Goal: Task Accomplishment & Management: Use online tool/utility

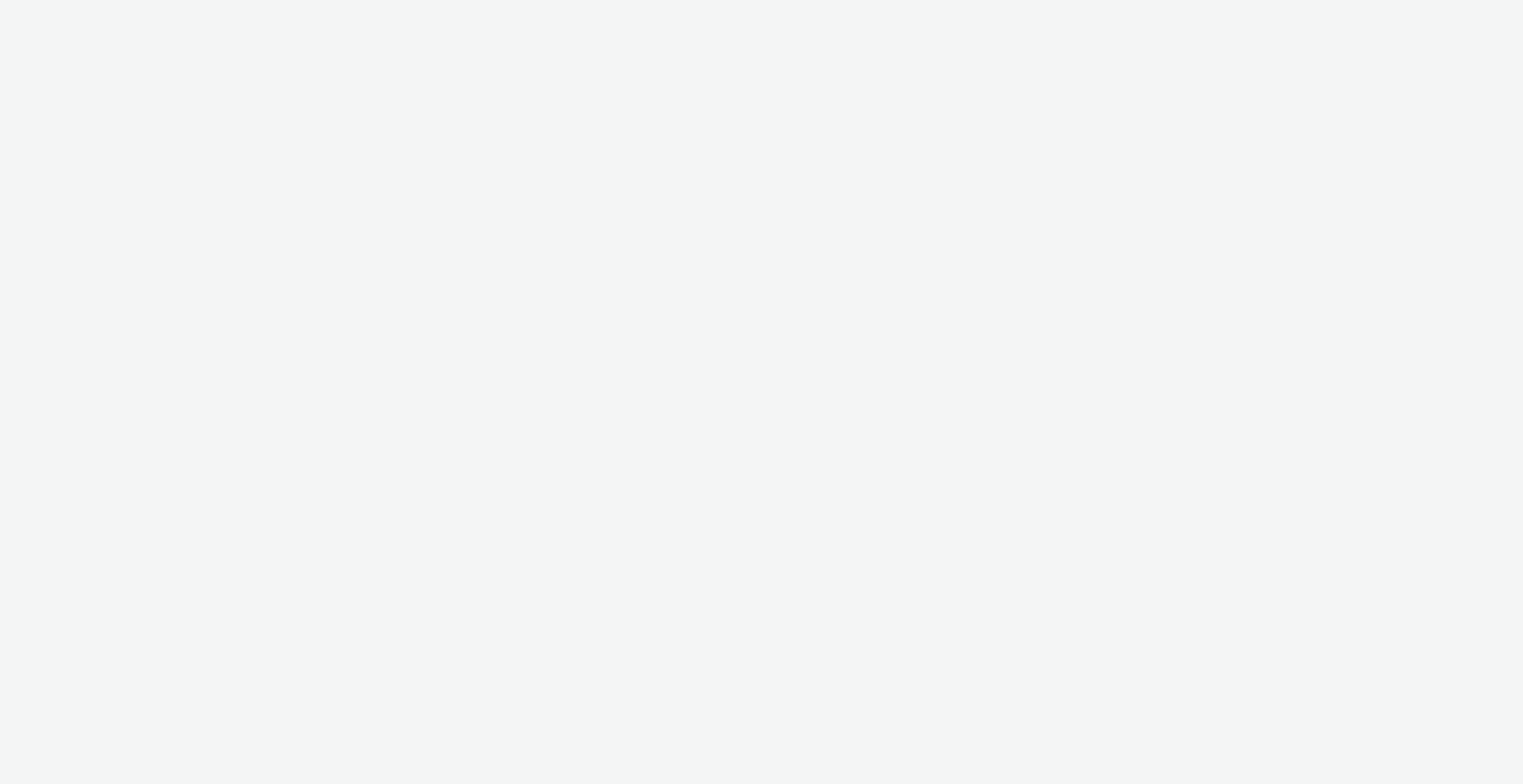
select select "2fc77e36-bb93-4aa3-9dff-dcb08e02eac6"
select select "2405a9d4-3350-4458-8d06-44f78962fa76"
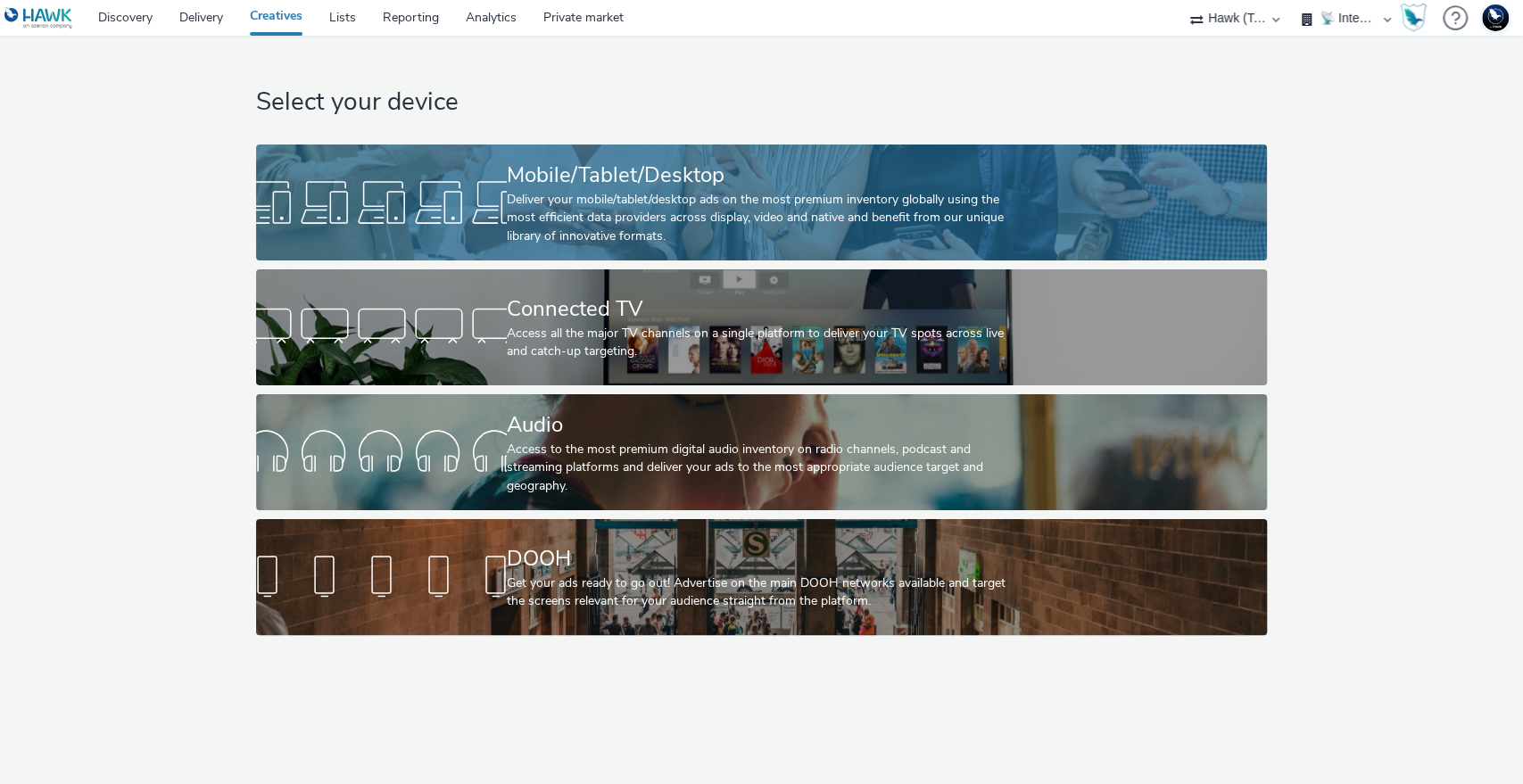
click at [693, 175] on div "Mobile/Tablet/Desktop" at bounding box center [757, 175] width 502 height 31
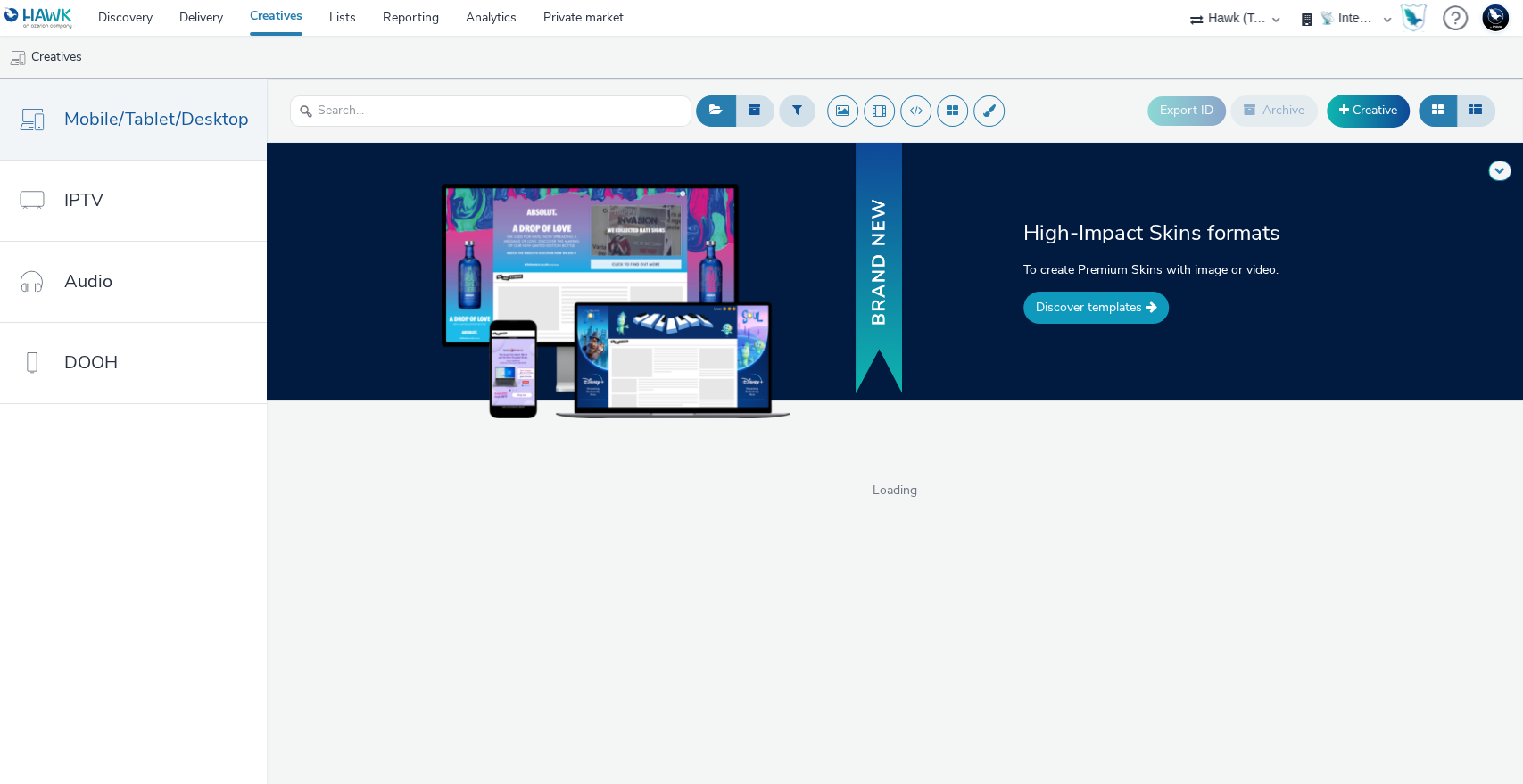
click at [1116, 309] on link "Discover templates" at bounding box center [1096, 307] width 145 height 32
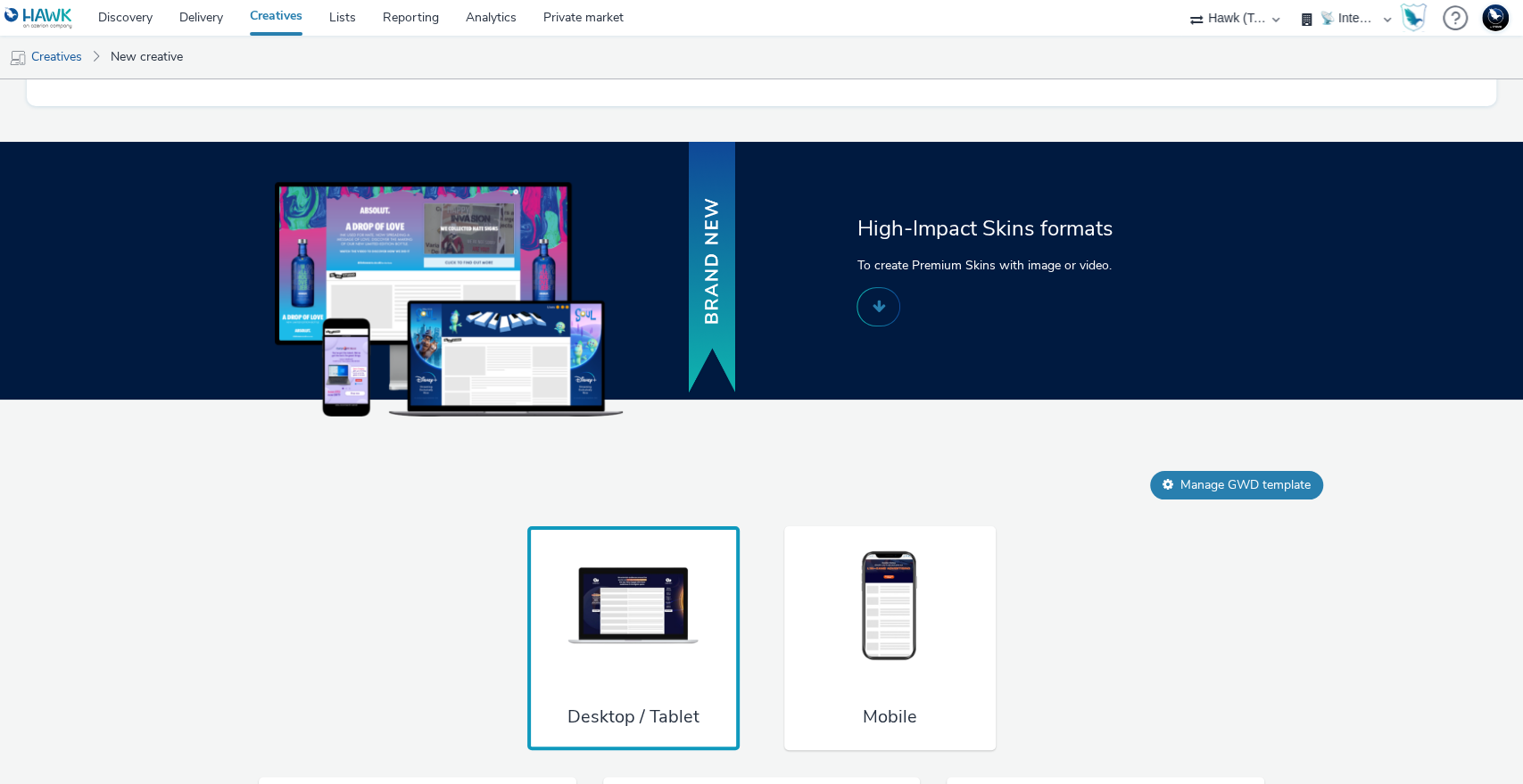
scroll to position [925, 0]
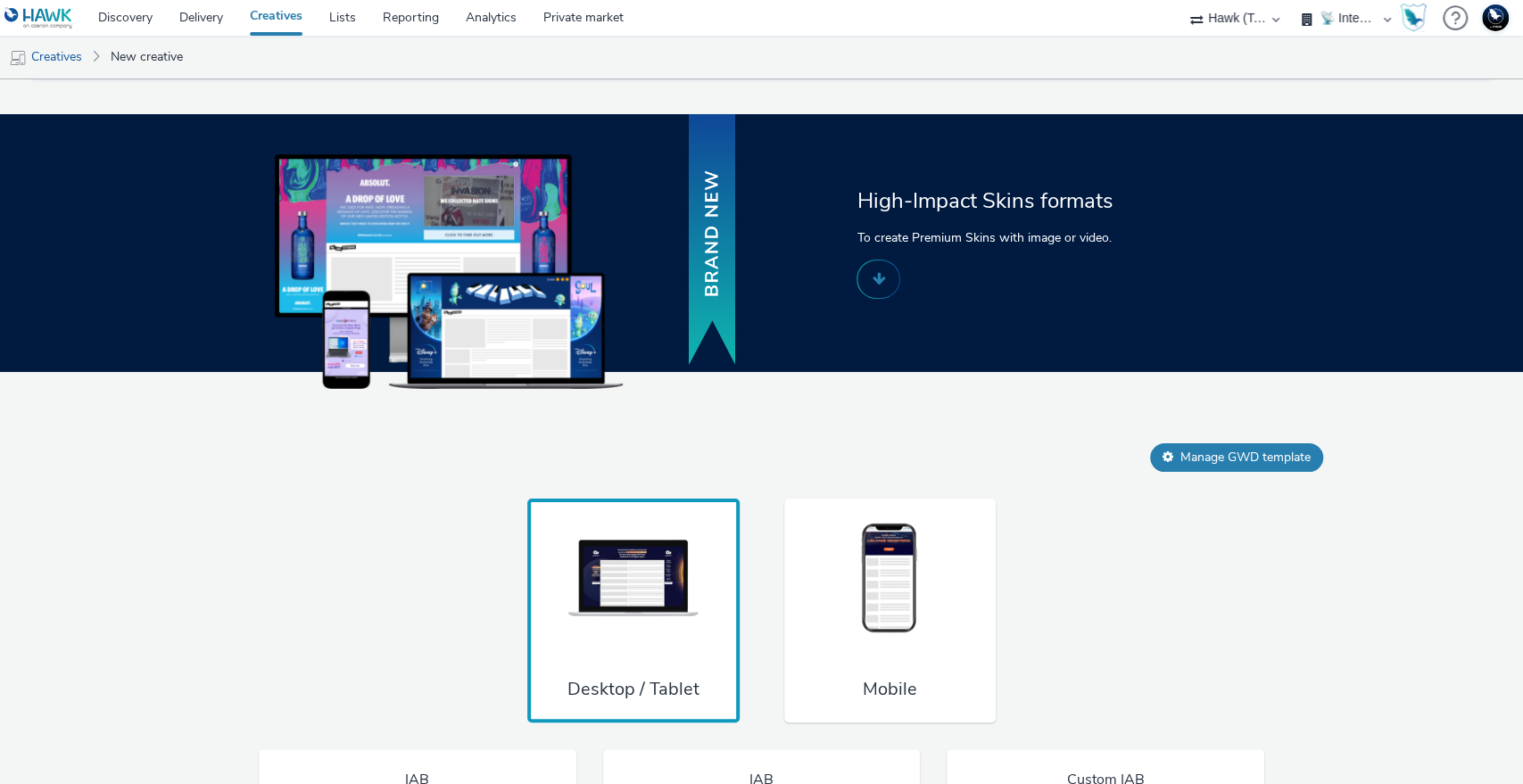
click at [871, 600] on img at bounding box center [889, 578] width 134 height 117
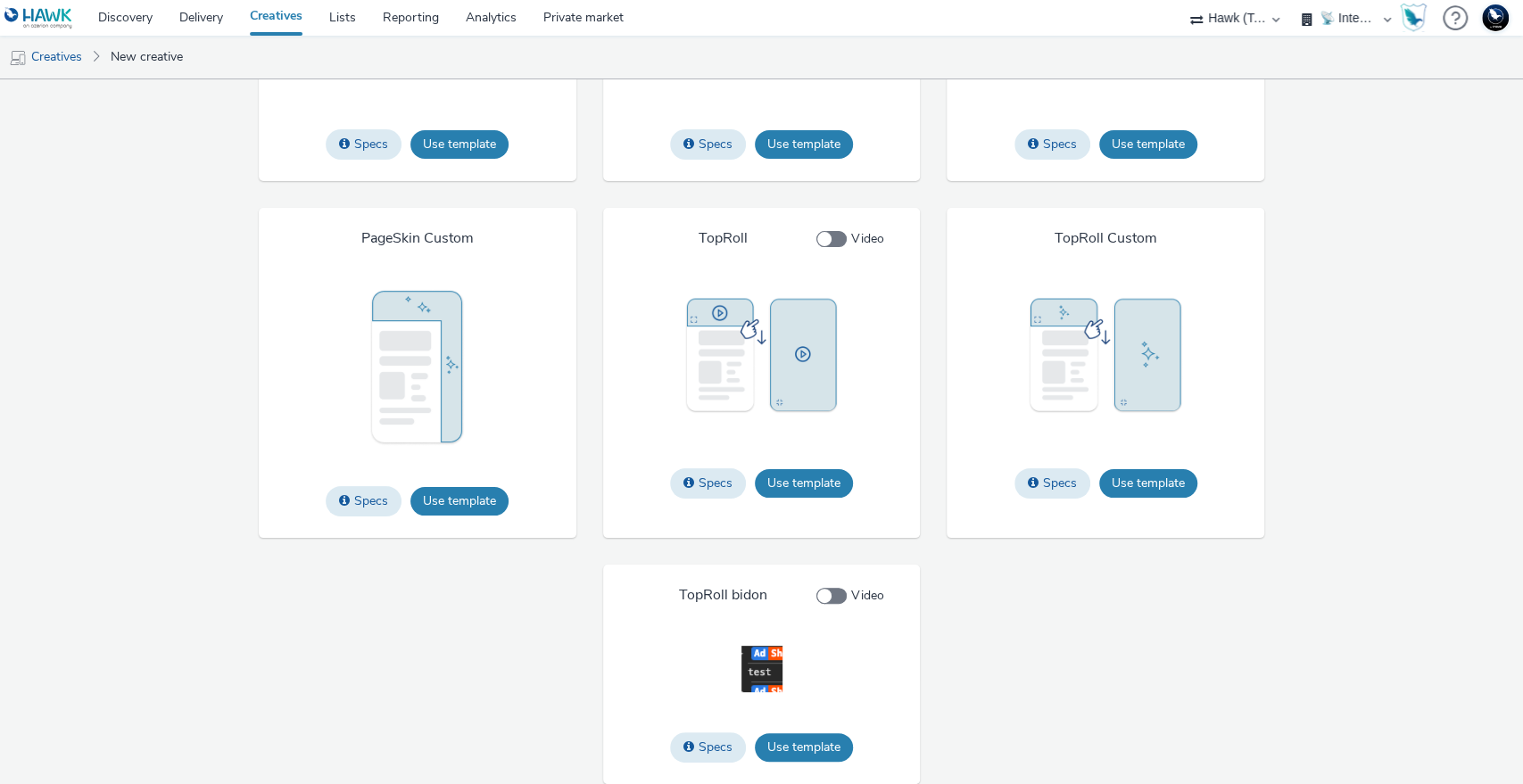
scroll to position [2922, 0]
drag, startPoint x: 1142, startPoint y: 481, endPoint x: 1290, endPoint y: 563, distance: 169.2
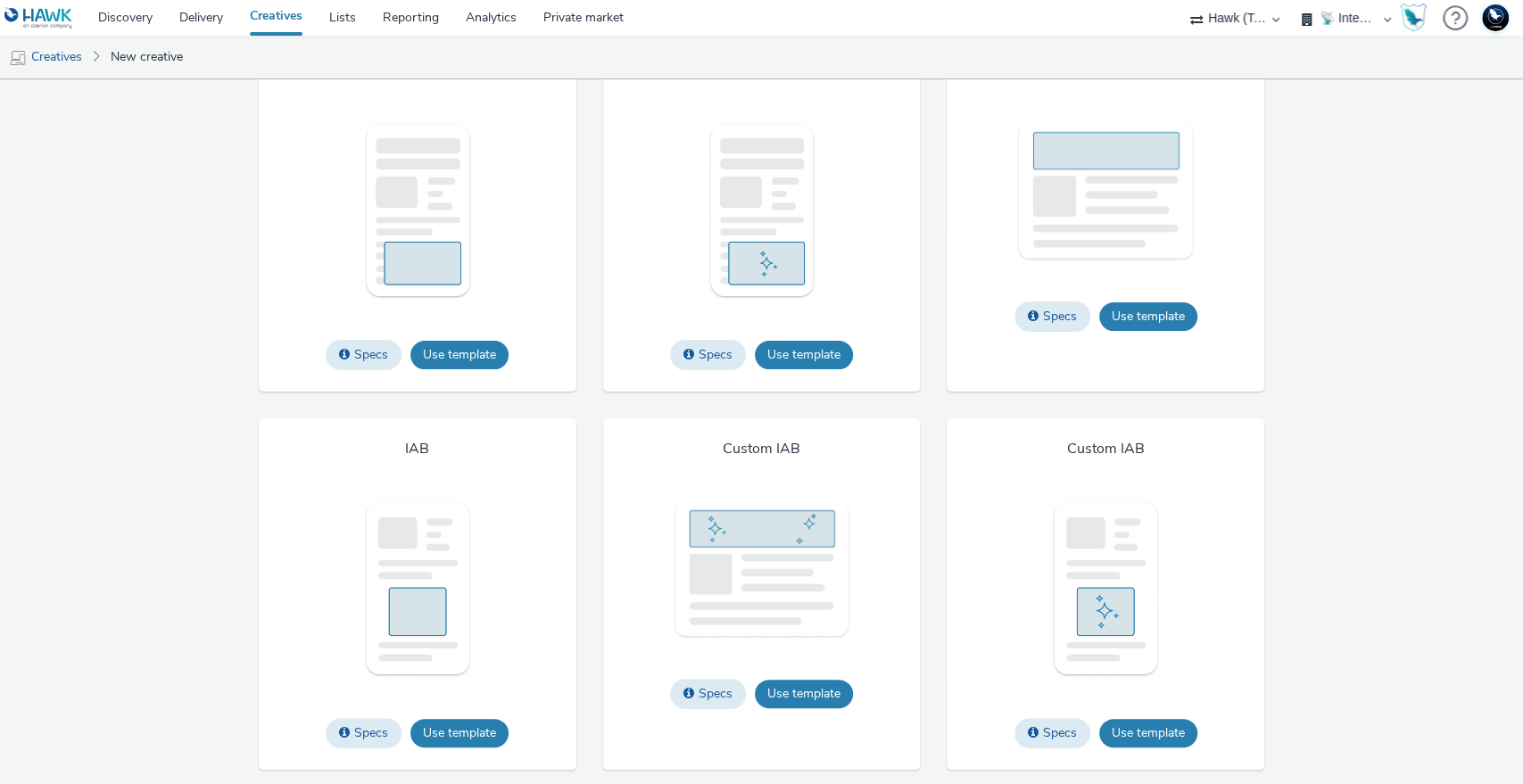
scroll to position [1237, 0]
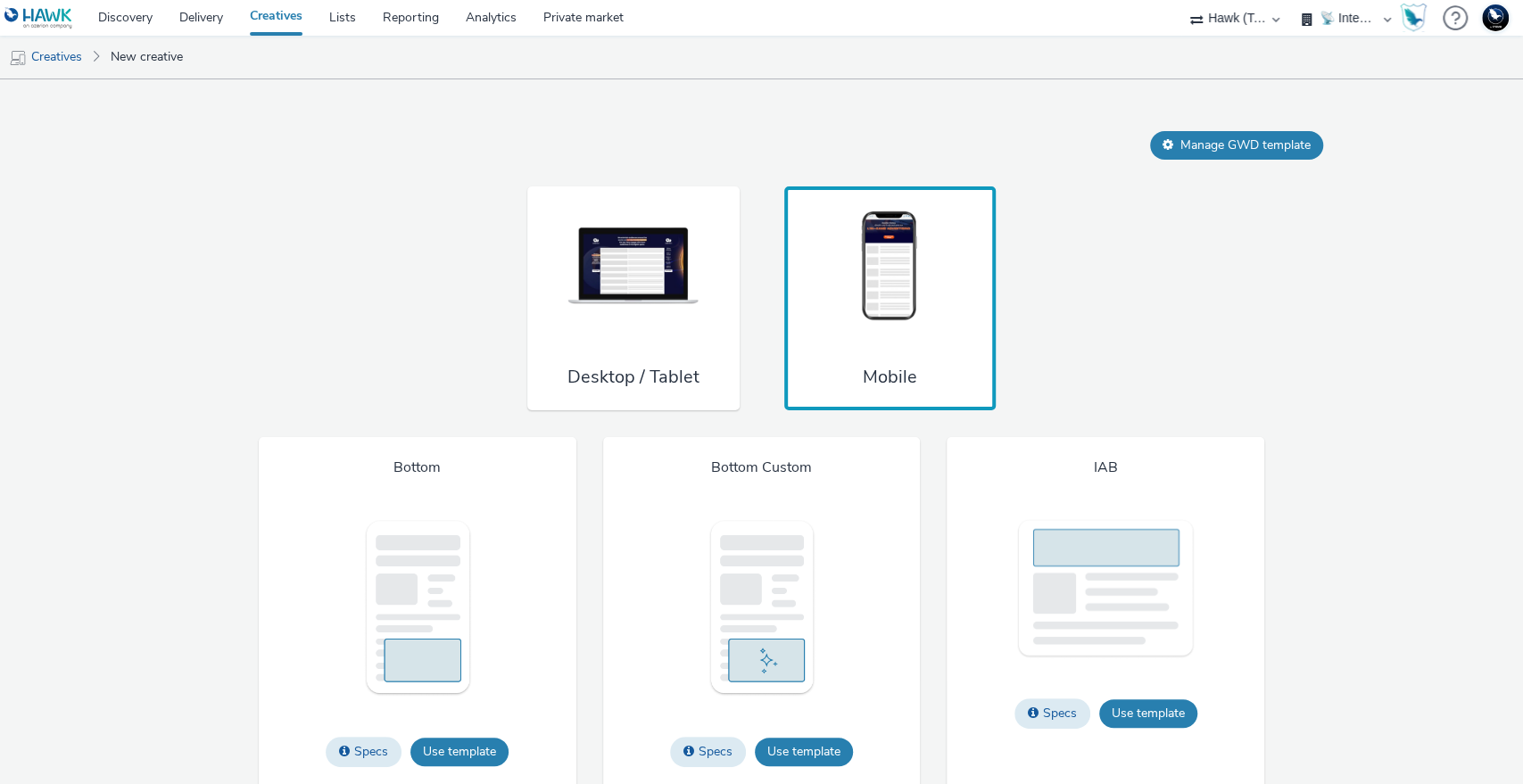
click at [592, 325] on img at bounding box center [633, 266] width 134 height 117
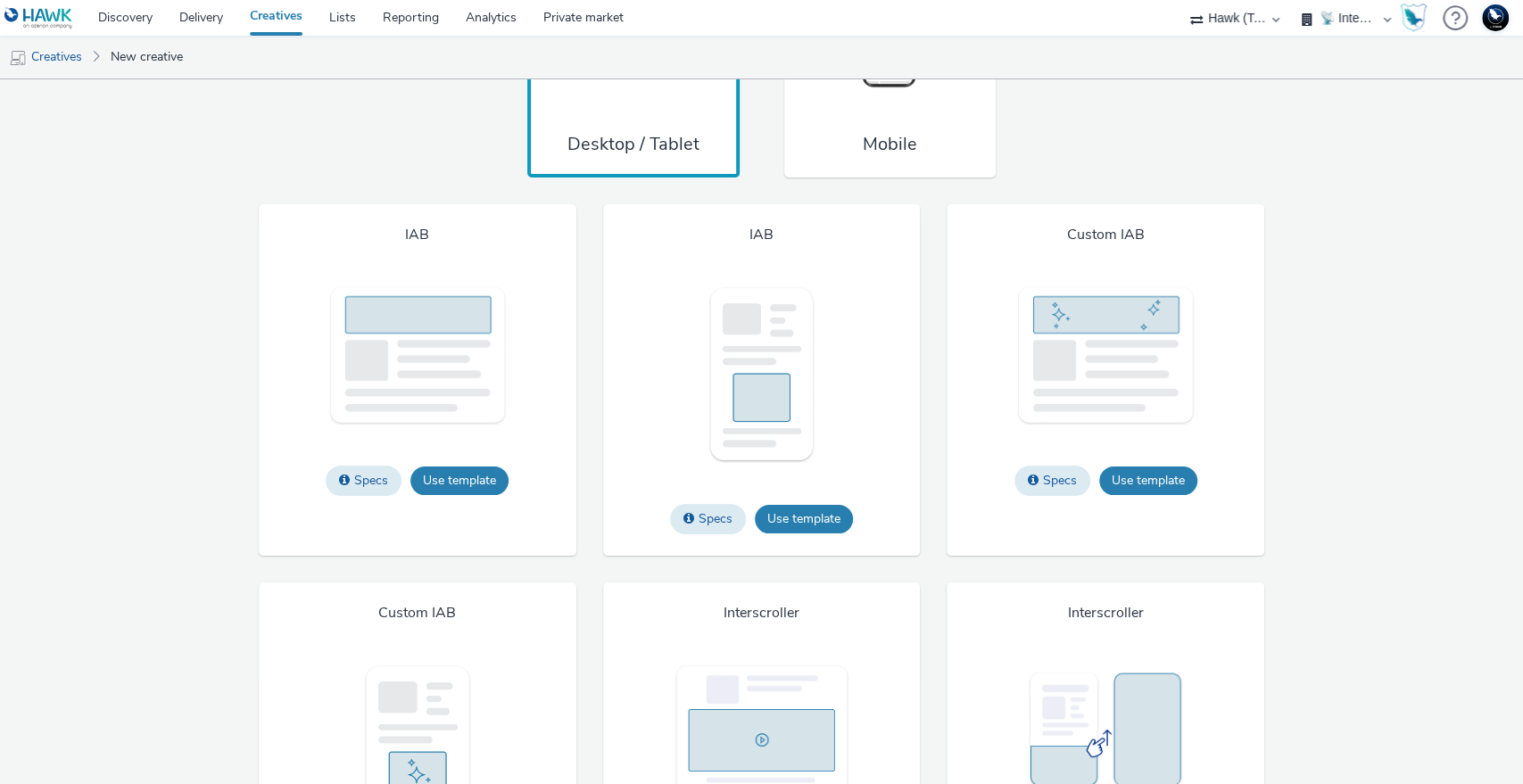
scroll to position [1371, 0]
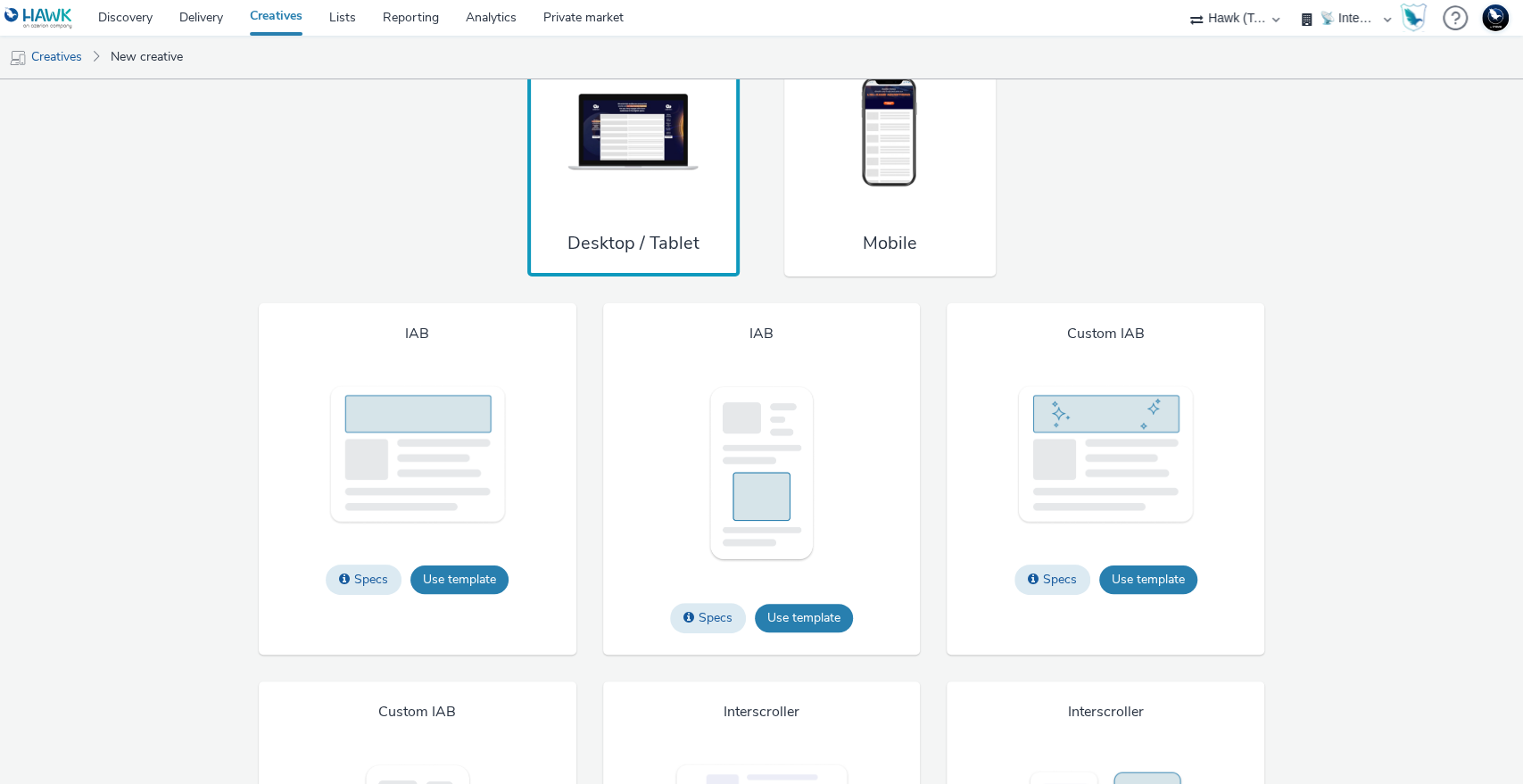
click at [901, 192] on img at bounding box center [889, 133] width 134 height 117
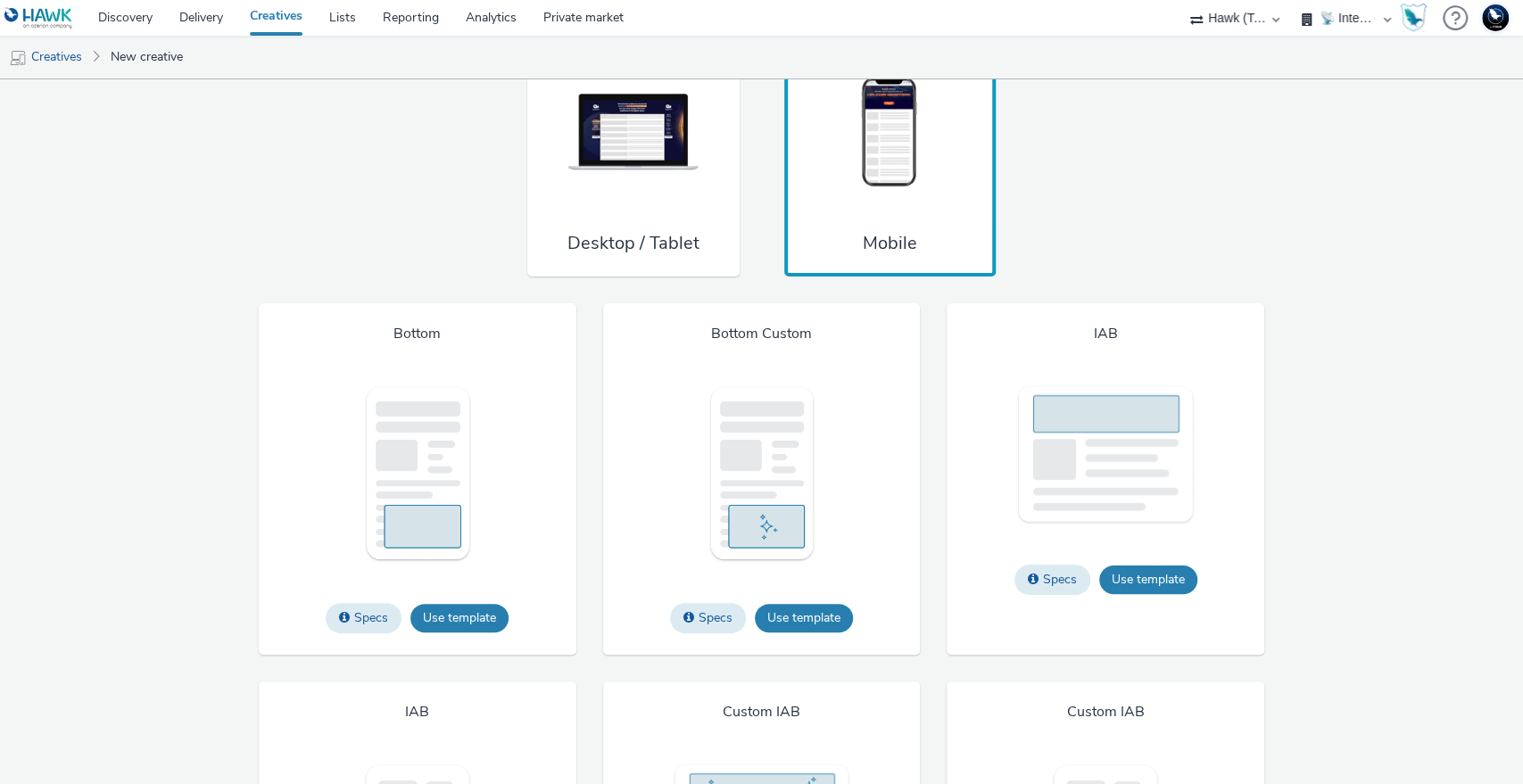
click at [1281, 278] on div "Desktop / Tablet Mobile" at bounding box center [761, 165] width 1269 height 225
click at [1301, 276] on div "Desktop / Tablet Mobile" at bounding box center [761, 165] width 1269 height 225
click at [1338, 278] on div "Desktop / Tablet Mobile" at bounding box center [761, 165] width 1269 height 225
click at [1307, 255] on div "Desktop / Tablet Mobile" at bounding box center [761, 165] width 1269 height 225
click at [1309, 195] on div "Desktop / Tablet Mobile" at bounding box center [761, 165] width 1269 height 225
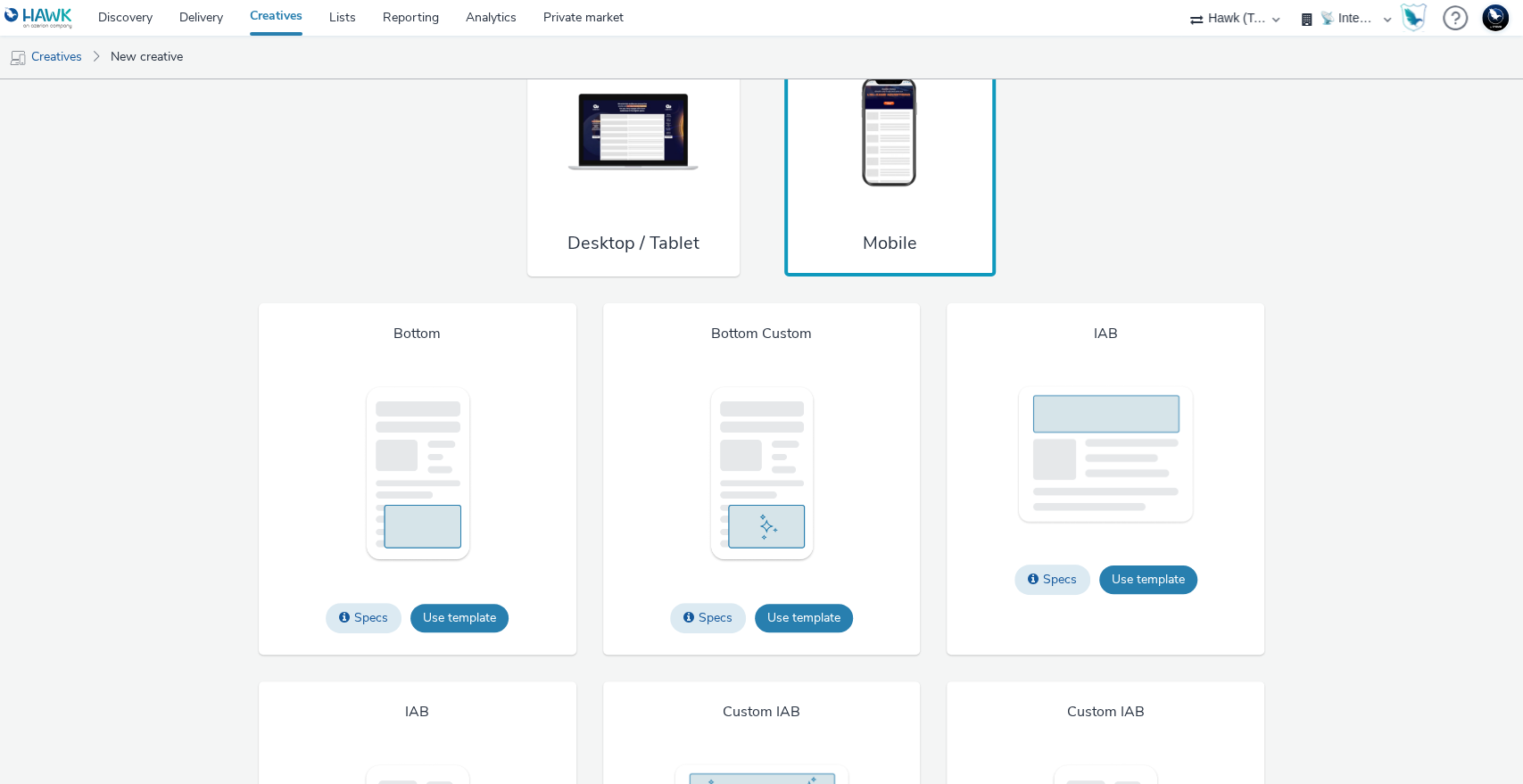
click at [1354, 251] on div "Desktop / Tablet Mobile" at bounding box center [761, 165] width 1269 height 225
click at [1354, 253] on div "Desktop / Tablet Mobile" at bounding box center [761, 165] width 1269 height 225
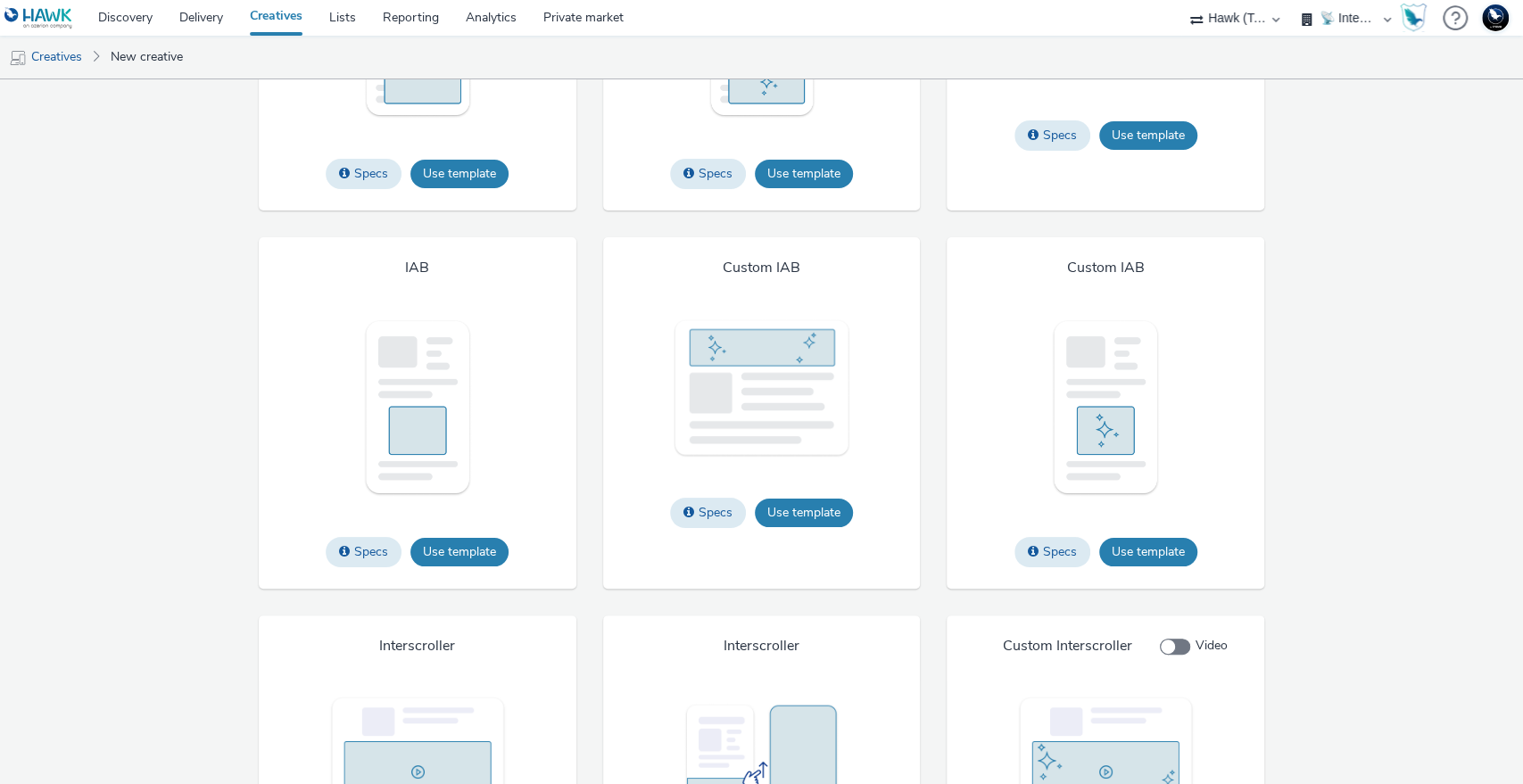
scroll to position [1469, 0]
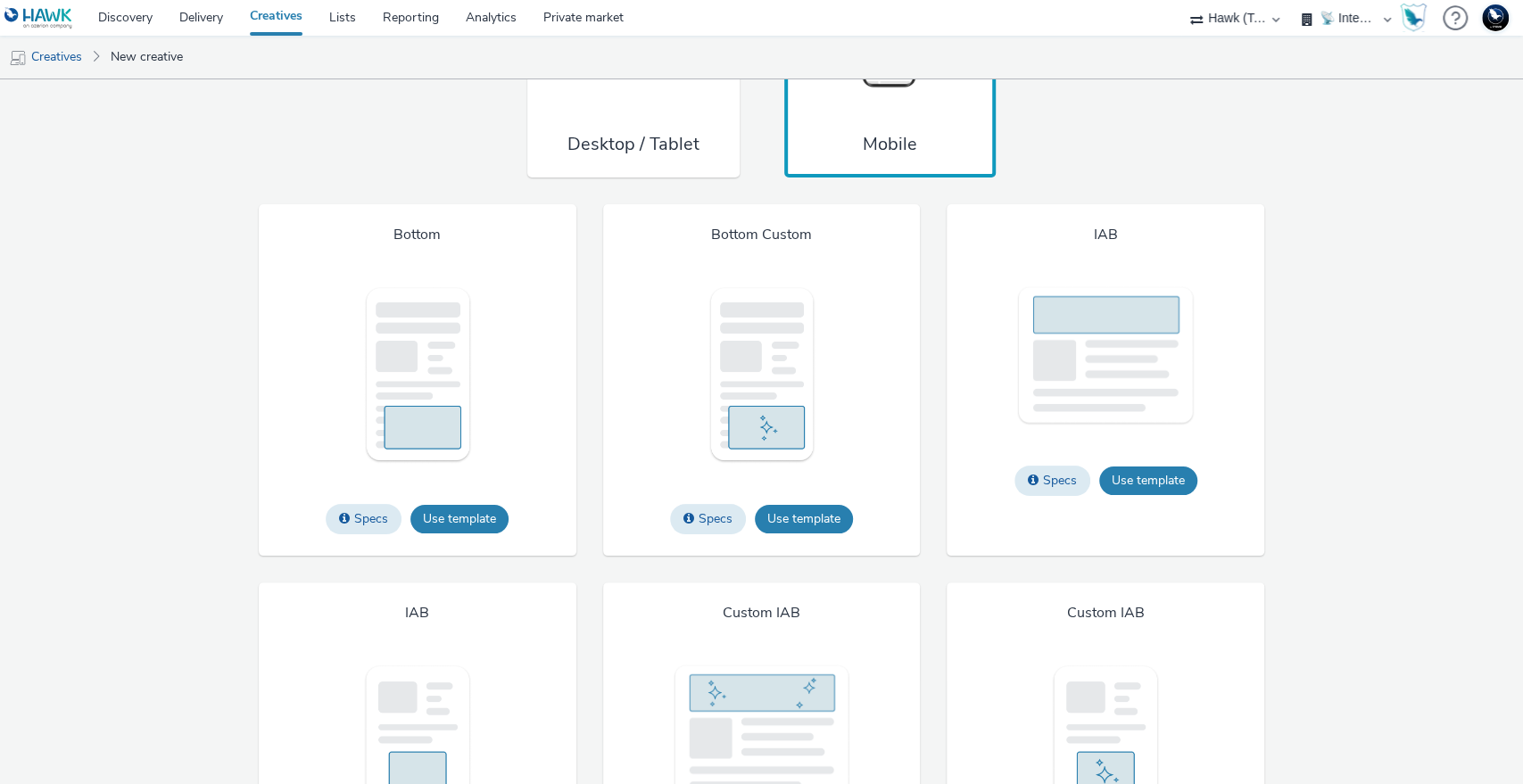
click at [1378, 178] on div "Desktop / Tablet Mobile" at bounding box center [761, 65] width 1269 height 225
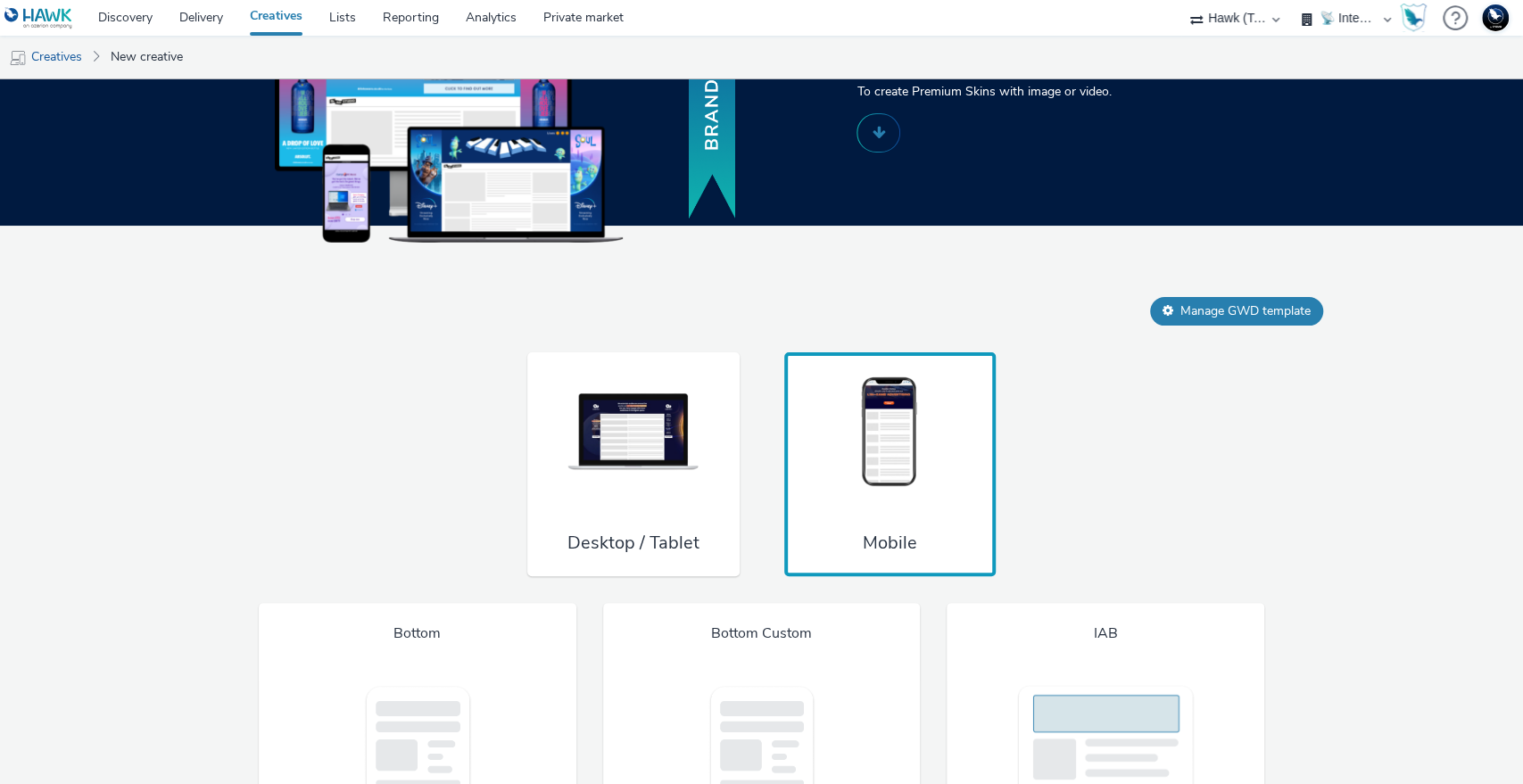
scroll to position [1378, 0]
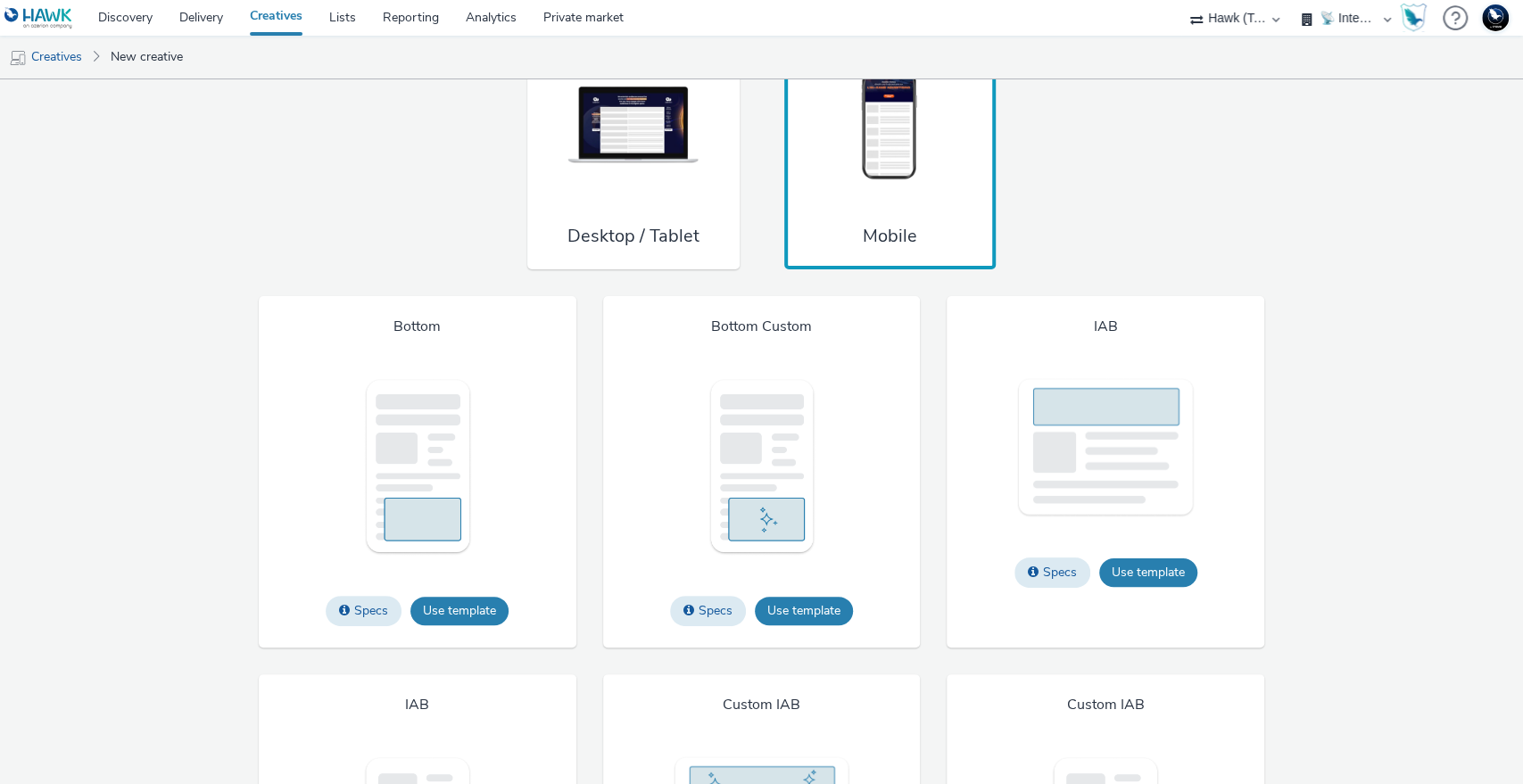
click at [617, 185] on img at bounding box center [633, 125] width 134 height 117
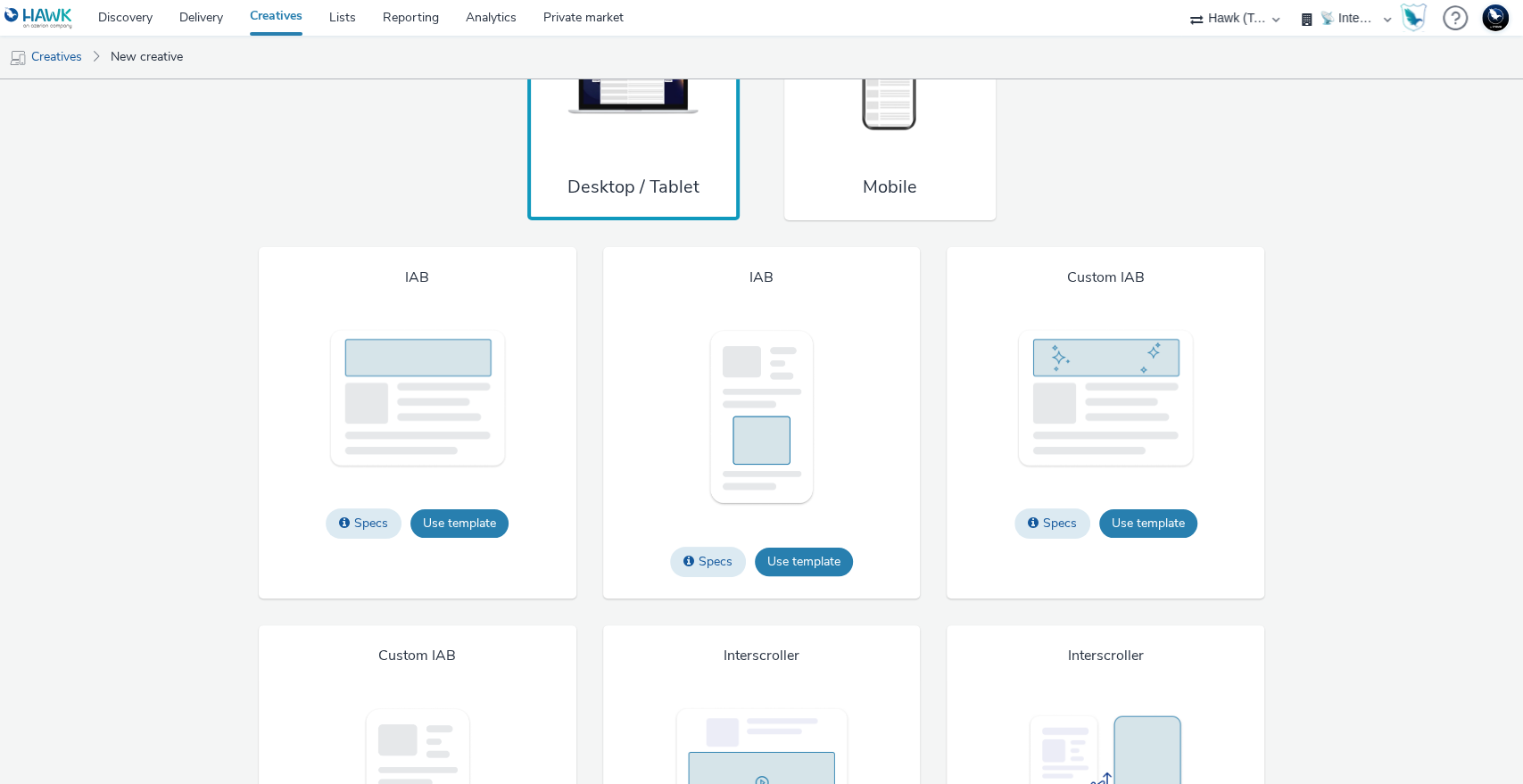
scroll to position [1428, 0]
click at [870, 128] on img at bounding box center [889, 75] width 134 height 117
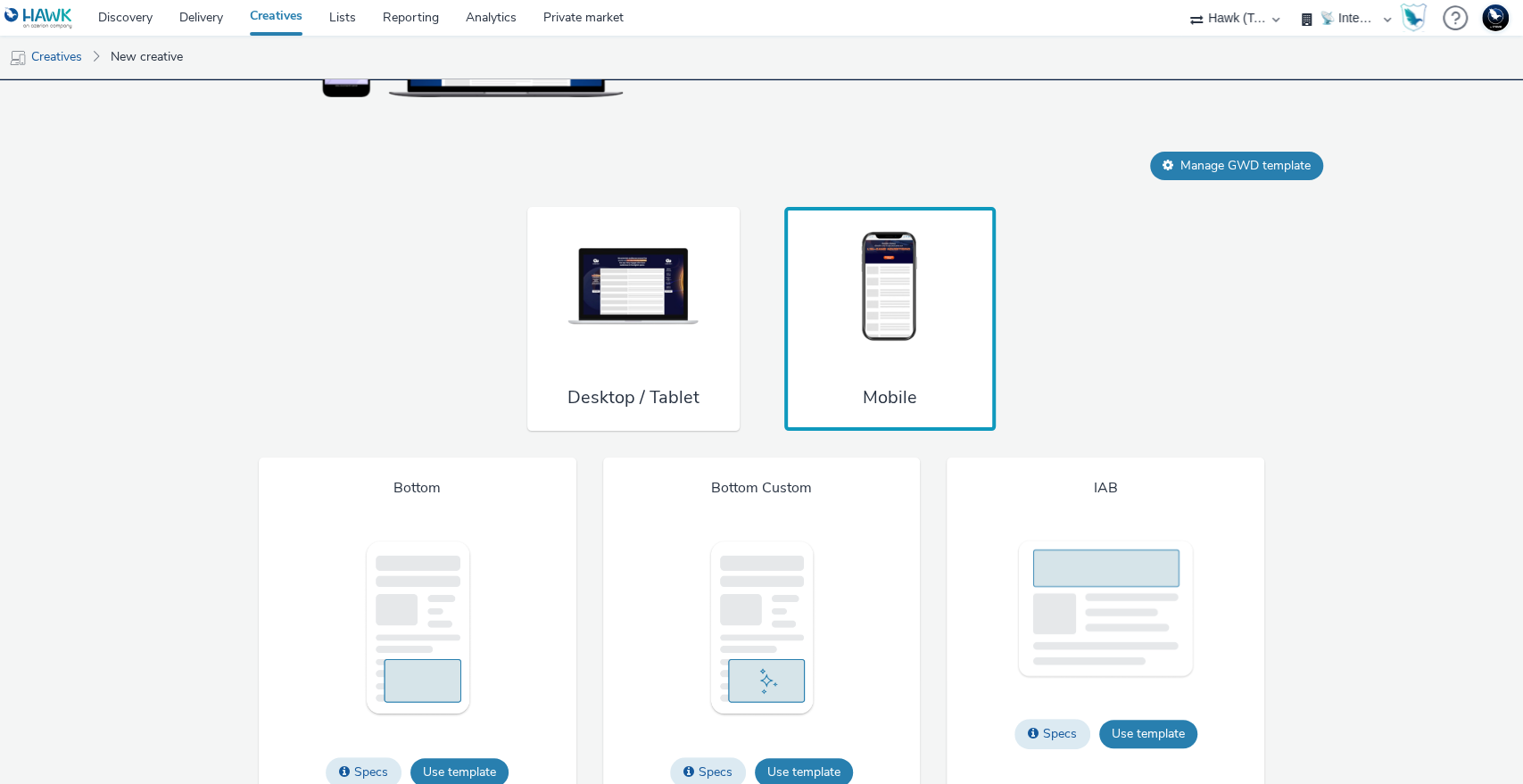
scroll to position [1216, 0]
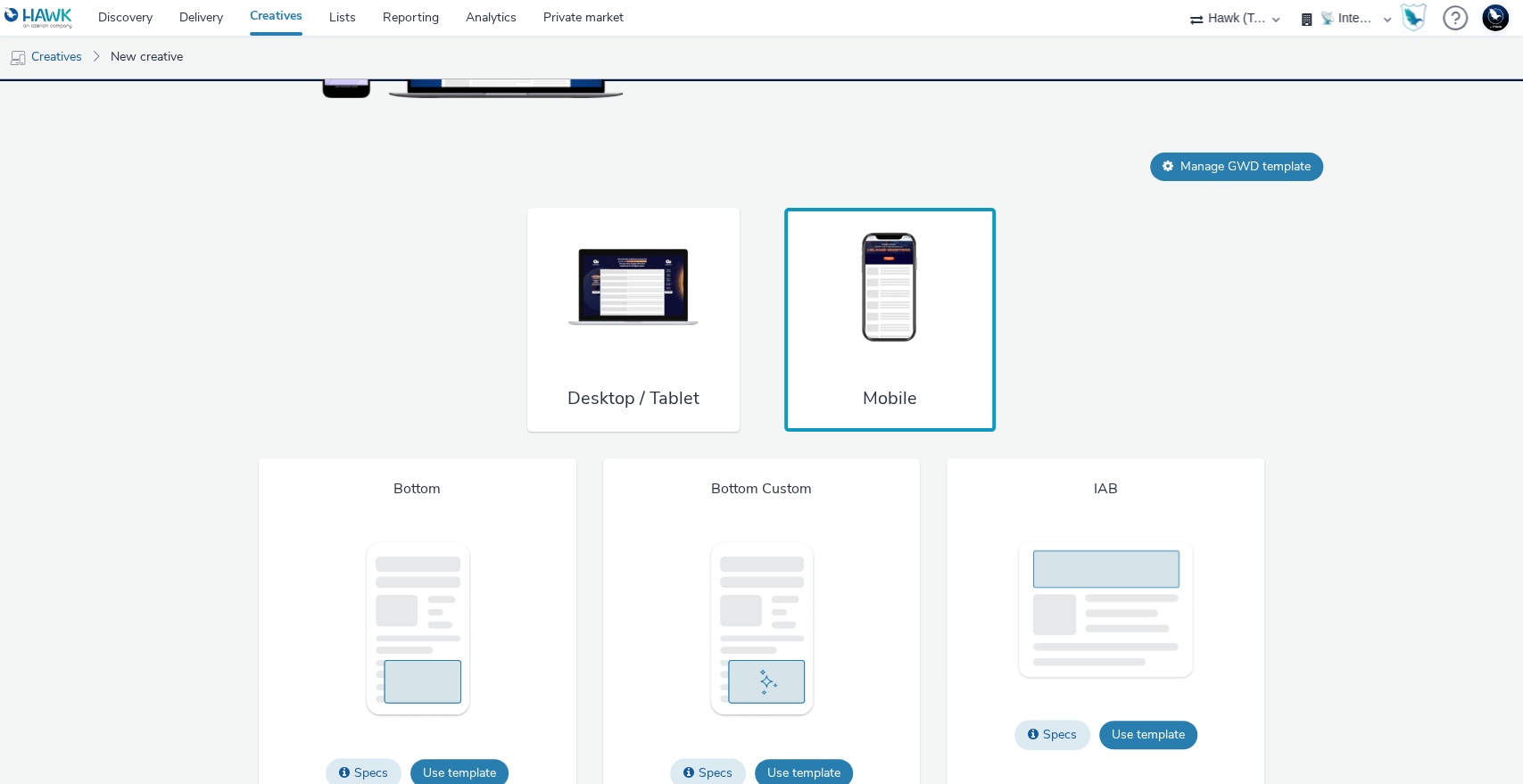
click at [792, 433] on div "Mobile" at bounding box center [890, 320] width 212 height 225
click at [1092, 376] on div "Desktop / Tablet Mobile" at bounding box center [761, 320] width 1269 height 225
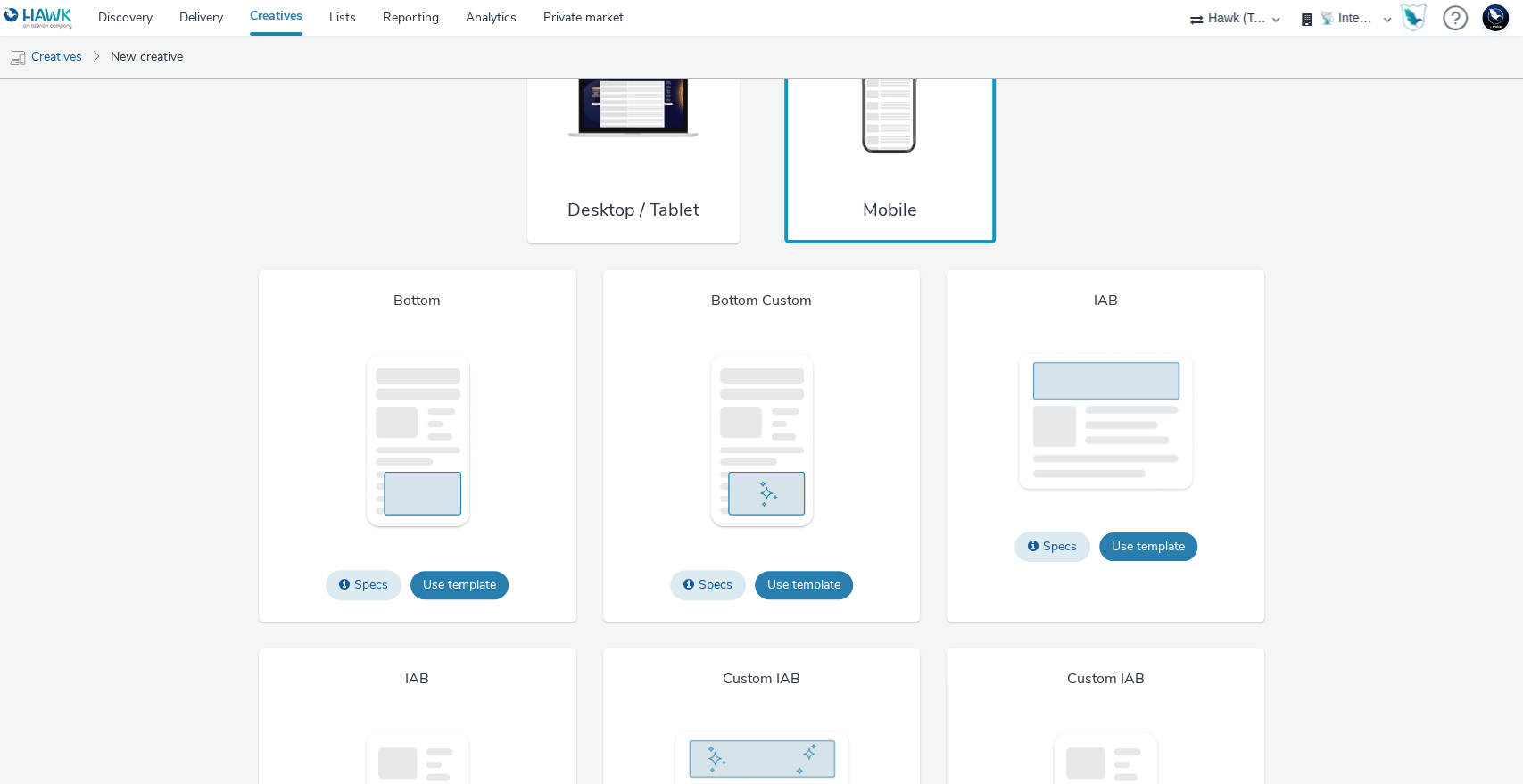
scroll to position [1403, 0]
click at [627, 144] on img at bounding box center [633, 100] width 134 height 117
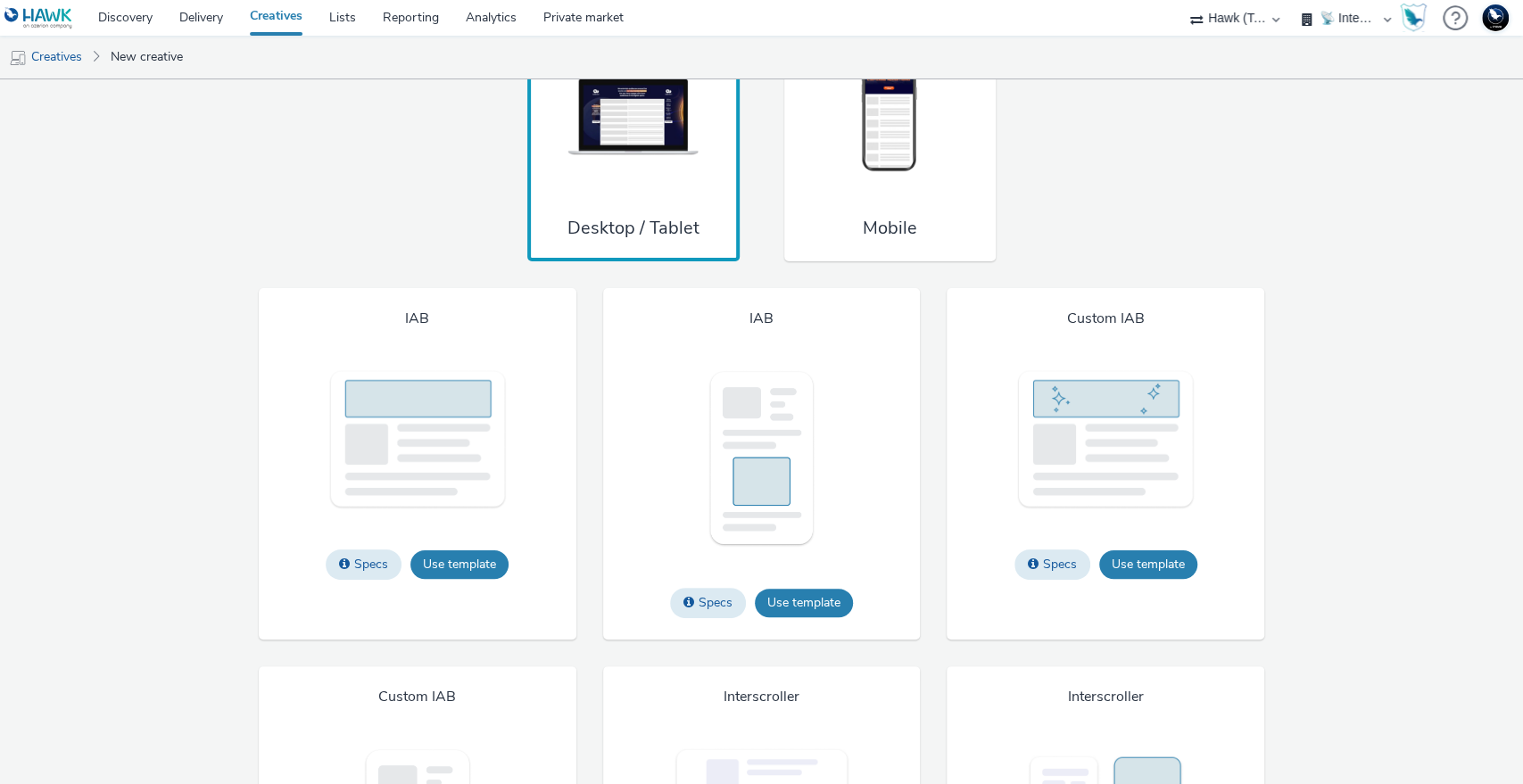
scroll to position [1391, 0]
